Goal: Task Accomplishment & Management: Use online tool/utility

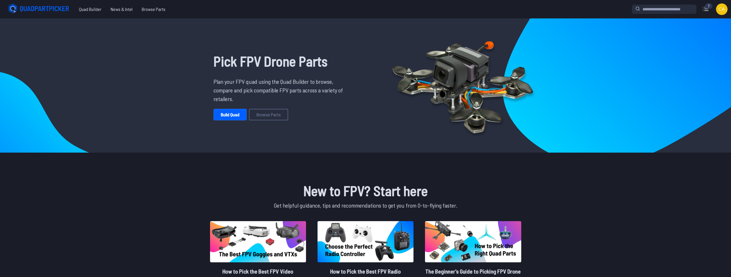
click at [708, 7] on div "7" at bounding box center [708, 6] width 7 height 6
click at [706, 9] on icon at bounding box center [705, 8] width 9 height 9
click at [721, 9] on img at bounding box center [722, 9] width 12 height 12
click at [691, 35] on link "Saved Builds" at bounding box center [698, 34] width 55 height 10
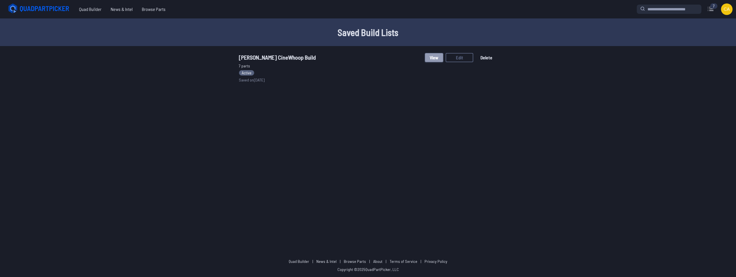
click at [431, 58] on button "View" at bounding box center [434, 57] width 18 height 9
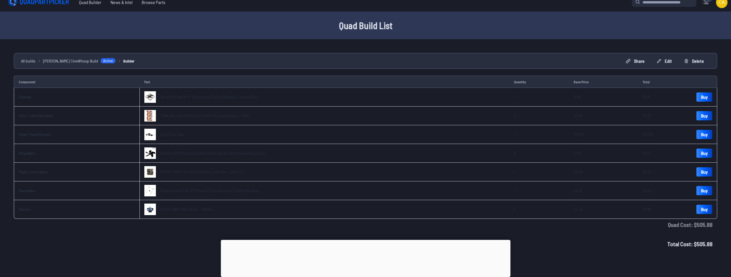
scroll to position [6, 0]
click at [659, 60] on icon at bounding box center [659, 61] width 5 height 5
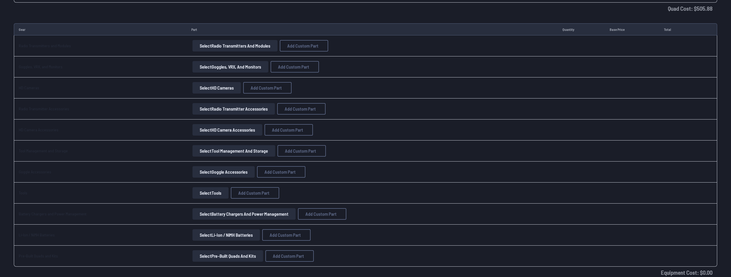
scroll to position [749, 0]
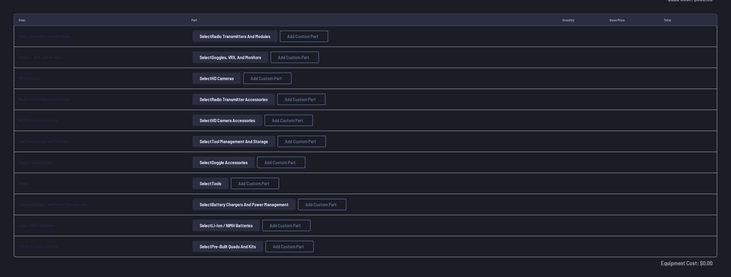
click at [223, 36] on button "Select Radio Transmitters and Modules" at bounding box center [235, 37] width 85 height 12
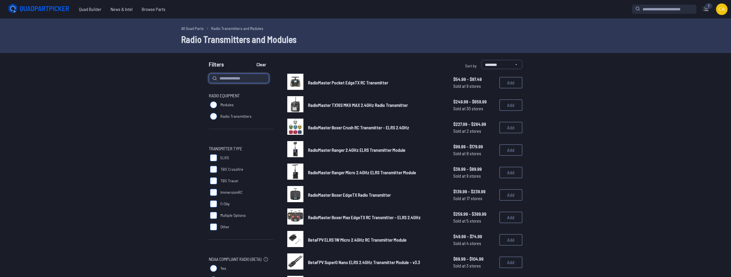
click at [242, 82] on input at bounding box center [239, 78] width 60 height 9
type input "****"
click at [252, 60] on button "Clear" at bounding box center [261, 64] width 19 height 9
type input "****"
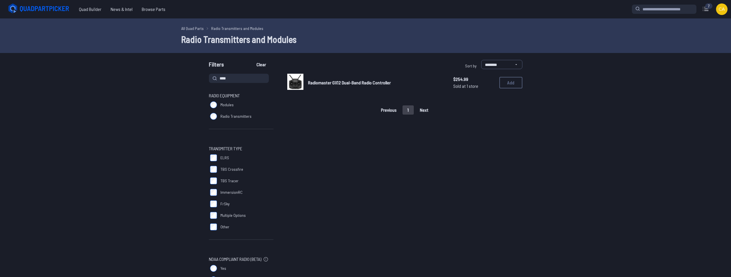
click at [384, 84] on span "Radiomaster GX12 Dual-Band Radio Controller" at bounding box center [349, 82] width 83 height 5
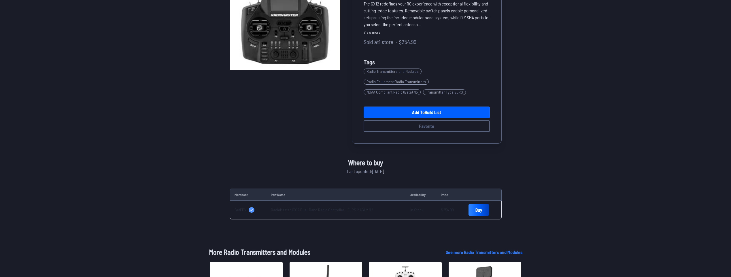
scroll to position [29, 0]
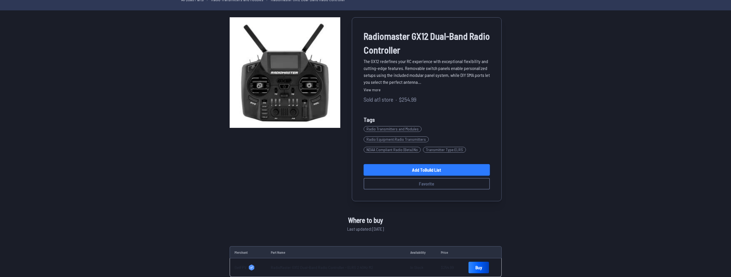
click at [430, 164] on link "Add to Build List" at bounding box center [427, 170] width 126 height 12
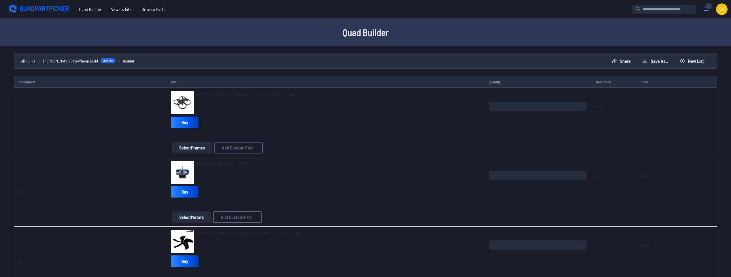
click at [706, 9] on icon at bounding box center [705, 8] width 9 height 9
click at [723, 11] on img at bounding box center [722, 9] width 12 height 12
click at [706, 34] on link "Saved Builds" at bounding box center [698, 34] width 55 height 10
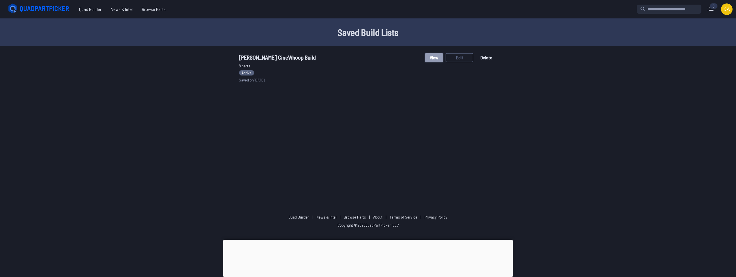
click at [435, 57] on button "View" at bounding box center [434, 57] width 18 height 9
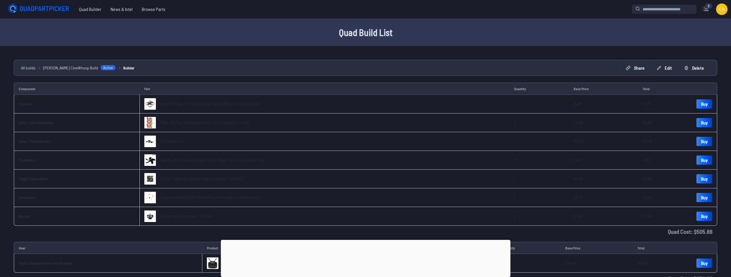
click at [644, 72] on button "Share" at bounding box center [635, 67] width 29 height 9
click at [312, 118] on span "Copy link" at bounding box center [315, 120] width 12 height 4
click at [459, 51] on div "**********" at bounding box center [368, 138] width 736 height 277
click at [445, 88] on icon at bounding box center [442, 90] width 5 height 5
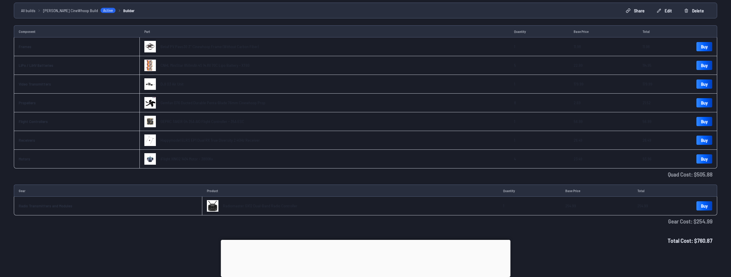
scroll to position [58, 0]
click at [120, 176] on td "Quad Cost : $ 505.88" at bounding box center [366, 174] width 704 height 12
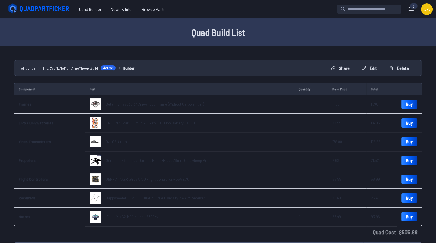
scroll to position [29, 0]
